Goal: Information Seeking & Learning: Learn about a topic

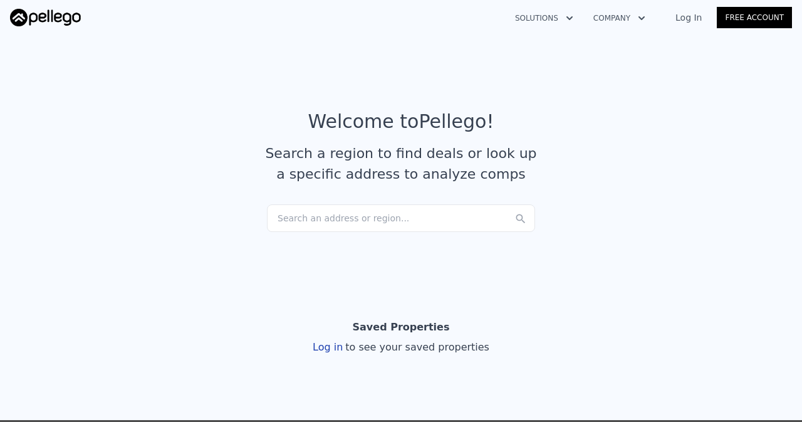
click at [687, 12] on link "Log In" at bounding box center [688, 17] width 56 height 13
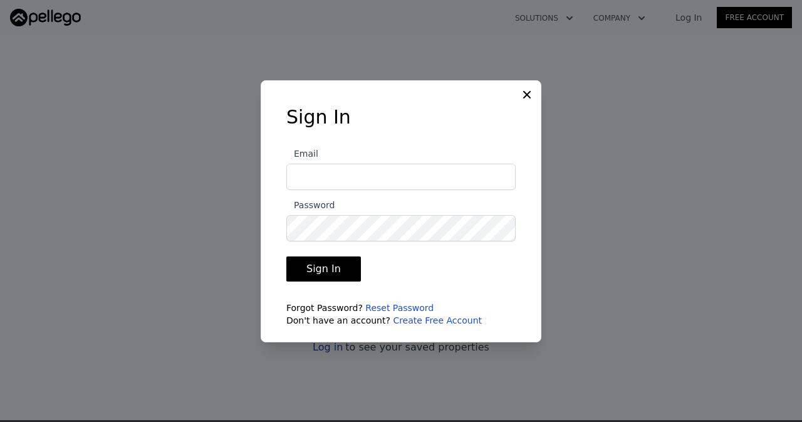
click at [314, 178] on input "Email" at bounding box center [400, 177] width 229 height 26
drag, startPoint x: 335, startPoint y: 188, endPoint x: 296, endPoint y: 179, distance: 39.4
click at [297, 179] on input "Email" at bounding box center [400, 177] width 229 height 26
type input "[EMAIL_ADDRESS][DOMAIN_NAME]"
click at [297, 267] on button "Sign In" at bounding box center [323, 268] width 75 height 25
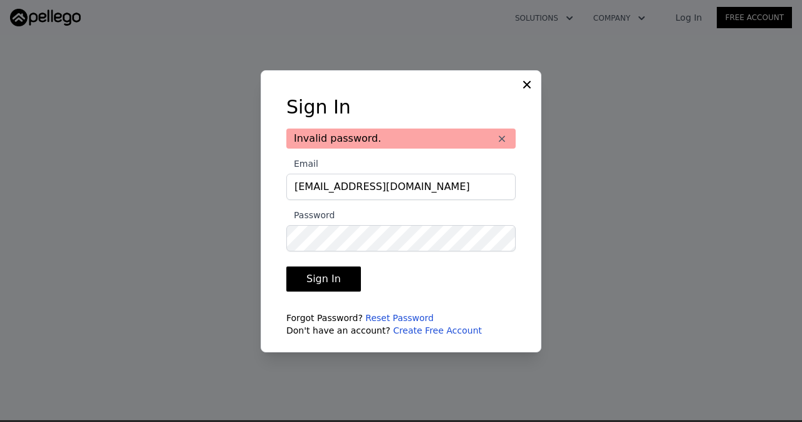
click at [308, 278] on button "Sign In" at bounding box center [323, 278] width 75 height 25
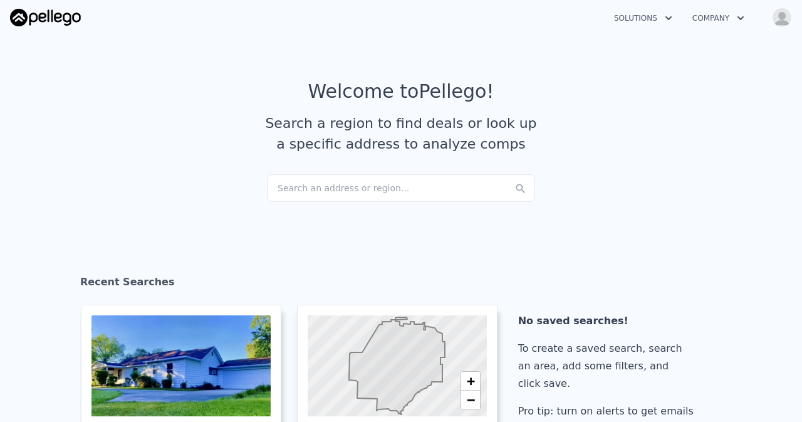
drag, startPoint x: 316, startPoint y: 185, endPoint x: 633, endPoint y: 199, distance: 317.3
click at [633, 199] on section "Welcome to Pellego ! Search a region to find deals or look up a specific addres…" at bounding box center [401, 127] width 802 height 194
drag, startPoint x: 289, startPoint y: 192, endPoint x: 175, endPoint y: 140, distance: 125.9
click at [175, 140] on article "Welcome to Pellego ! Search a region to find deals or look up a specific addres…" at bounding box center [401, 127] width 782 height 94
click at [284, 189] on div "Search an address or region..." at bounding box center [401, 188] width 268 height 28
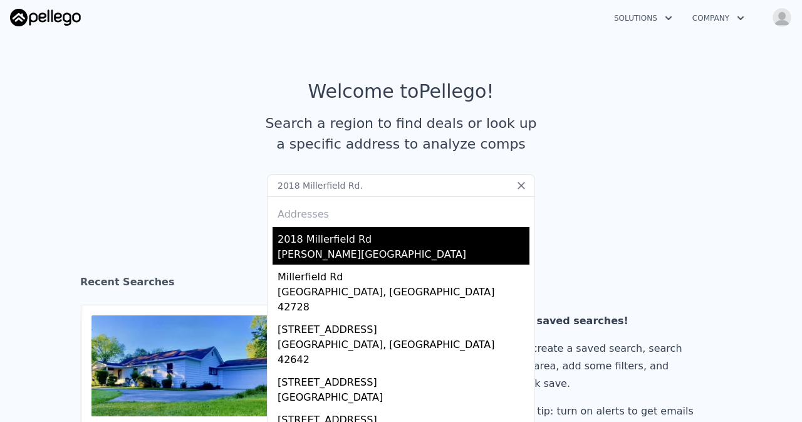
type input "2018 Millerfield Rd."
click at [385, 253] on div "[PERSON_NAME][GEOGRAPHIC_DATA]" at bounding box center [404, 256] width 252 height 18
